Goal: Transaction & Acquisition: Purchase product/service

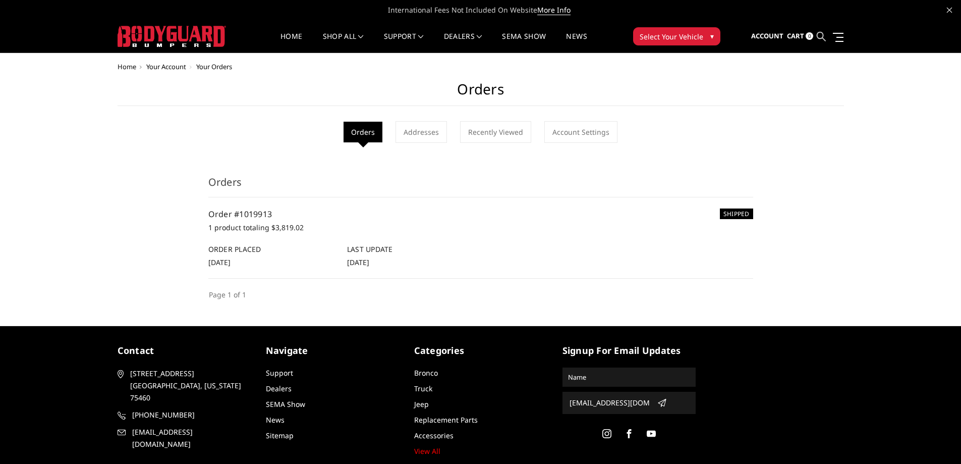
click at [823, 34] on icon at bounding box center [821, 36] width 9 height 9
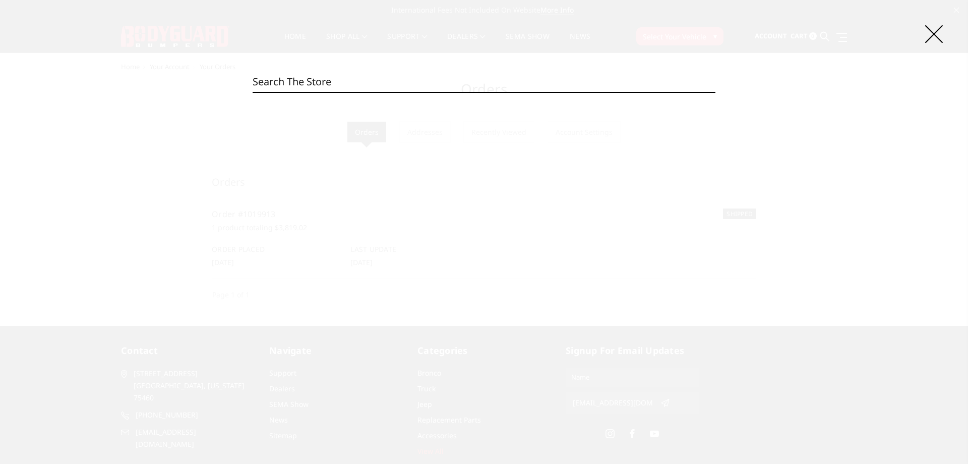
paste input "CEG24BYTNH"
type input "CEG24BYTNH"
click at [716, 92] on input "Search" at bounding box center [716, 92] width 1 height 1
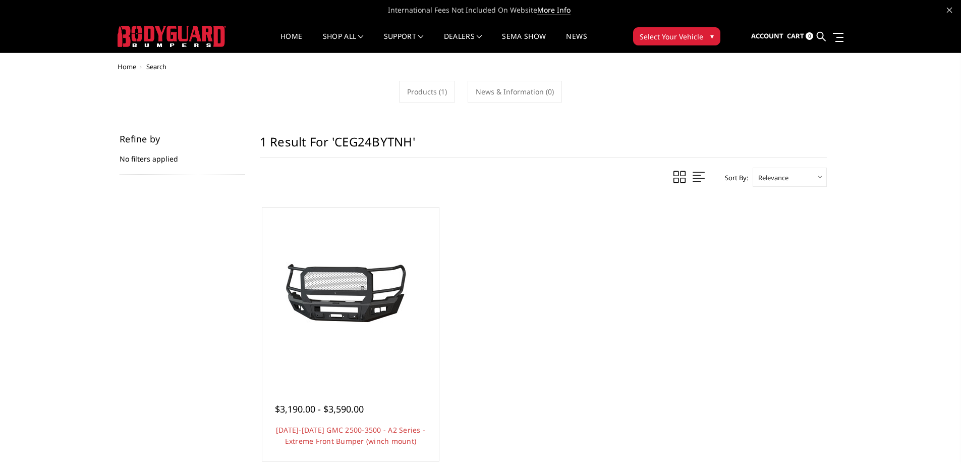
click at [295, 136] on h1 "1 result for 'CEG24BYTNH'" at bounding box center [543, 145] width 567 height 23
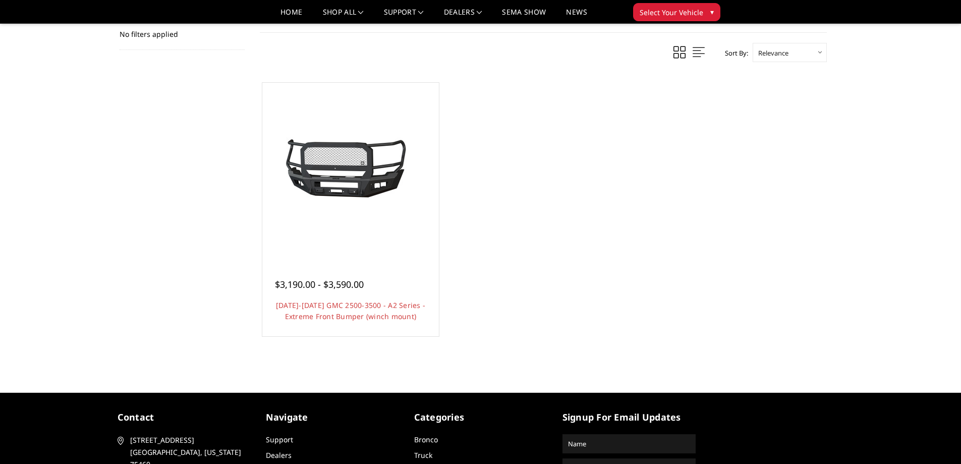
scroll to position [101, 0]
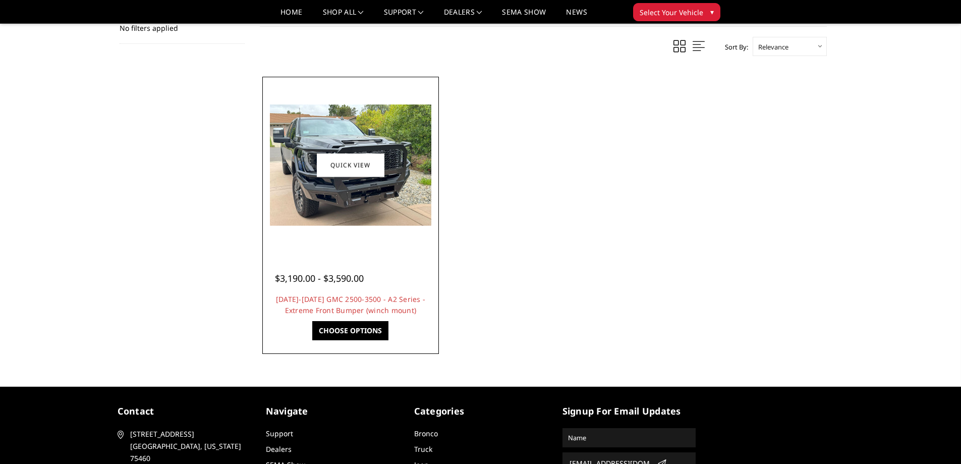
click at [379, 208] on img at bounding box center [350, 164] width 161 height 121
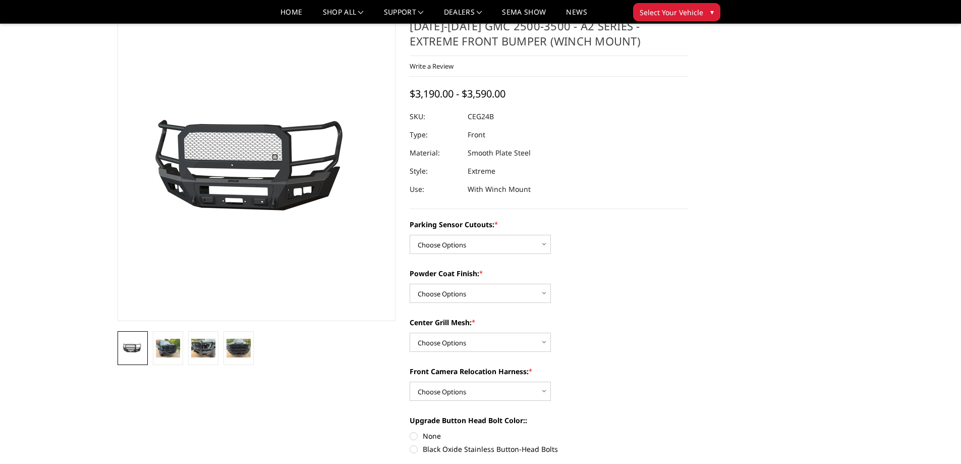
scroll to position [50, 0]
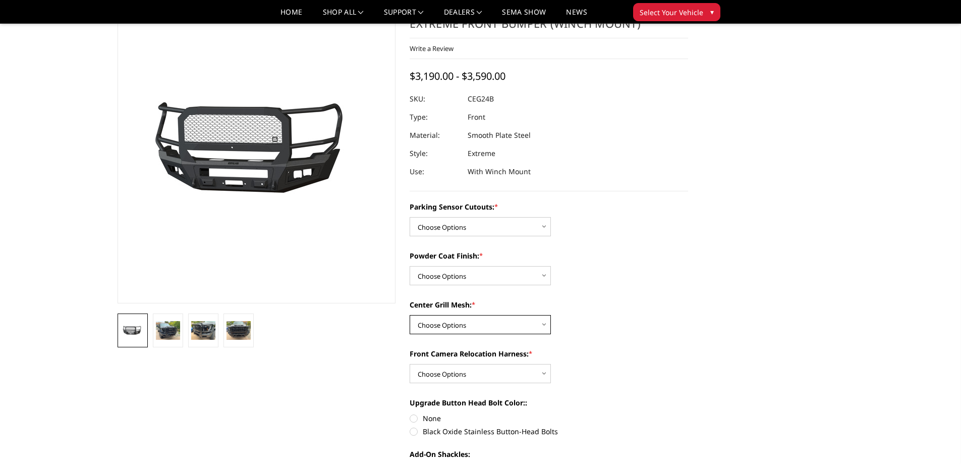
click at [461, 331] on select "Choose Options WITH Center Grill Mesh WITHOUT Center Grill Mesh" at bounding box center [480, 324] width 141 height 19
